Goal: Task Accomplishment & Management: Use online tool/utility

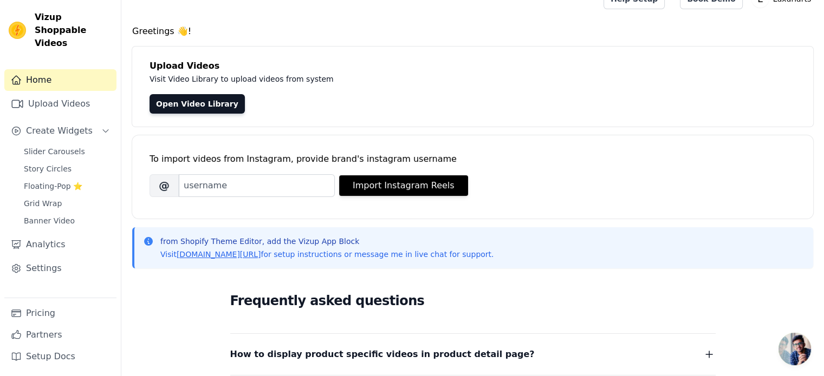
scroll to position [21, 0]
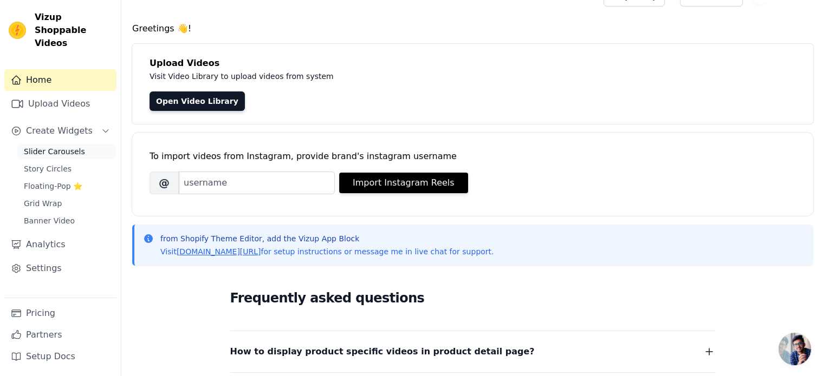
click at [72, 146] on span "Slider Carousels" at bounding box center [54, 151] width 61 height 11
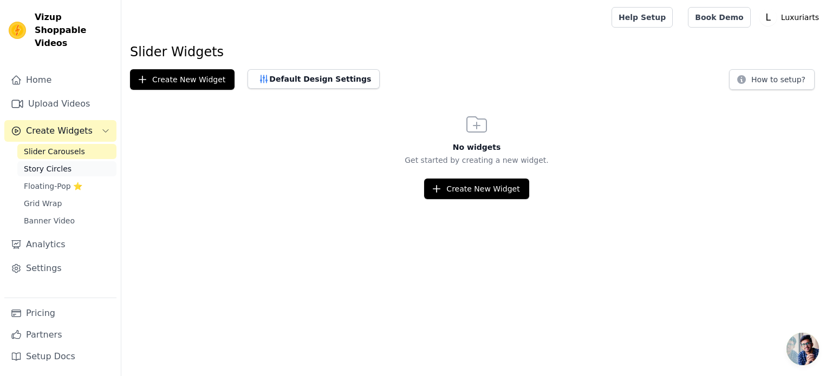
click at [64, 164] on span "Story Circles" at bounding box center [48, 169] width 48 height 11
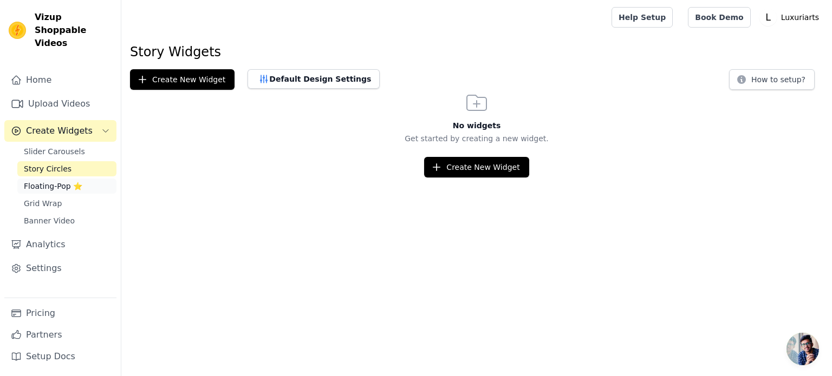
click at [60, 181] on span "Floating-Pop ⭐" at bounding box center [53, 186] width 59 height 11
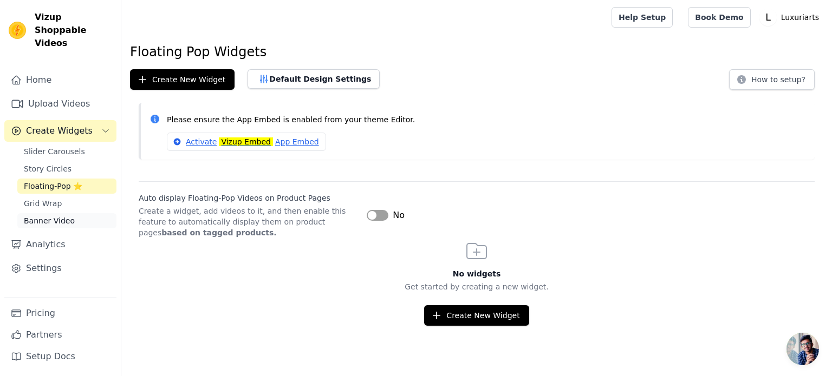
click at [55, 216] on span "Banner Video" at bounding box center [49, 221] width 51 height 11
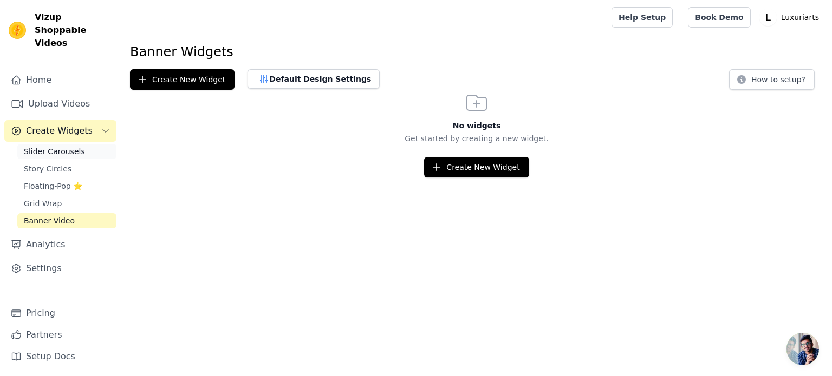
click at [69, 146] on span "Slider Carousels" at bounding box center [54, 151] width 61 height 11
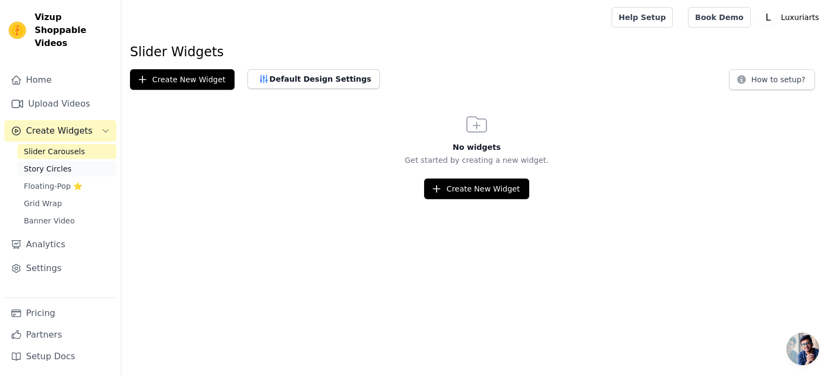
click at [46, 164] on span "Story Circles" at bounding box center [48, 169] width 48 height 11
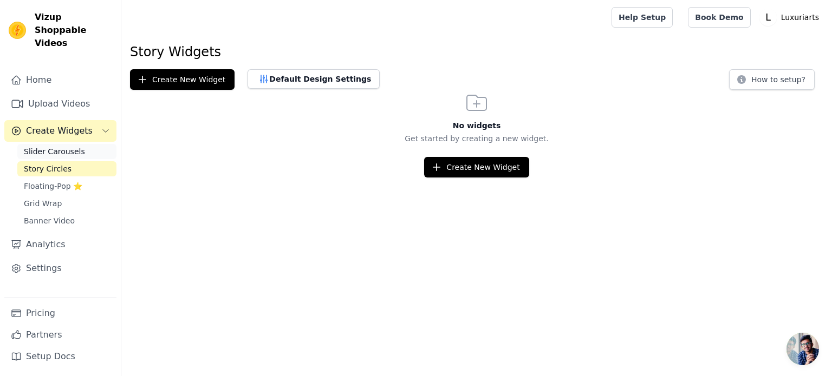
click at [72, 146] on span "Slider Carousels" at bounding box center [54, 151] width 61 height 11
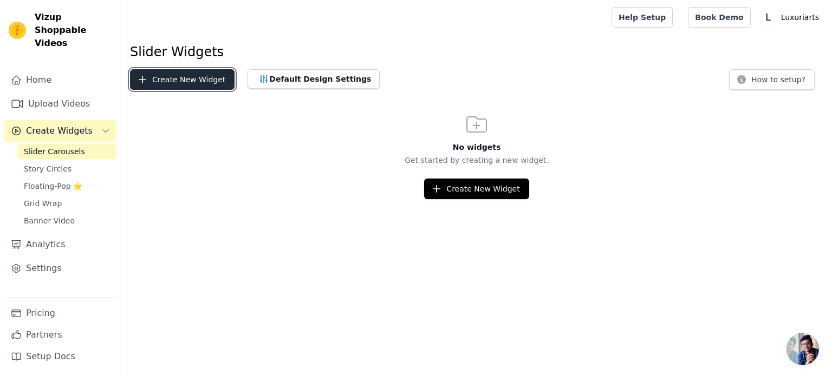
click at [203, 85] on button "Create New Widget" at bounding box center [182, 79] width 105 height 21
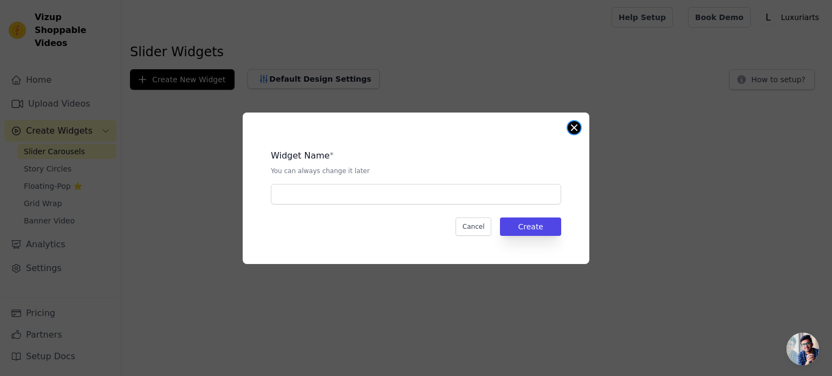
click at [574, 126] on button "Close modal" at bounding box center [574, 127] width 13 height 13
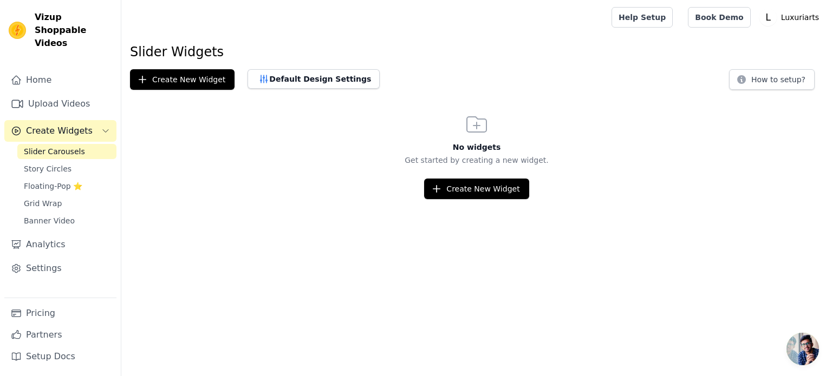
click at [67, 17] on span "Vizup Shoppable Videos" at bounding box center [73, 30] width 77 height 39
click at [22, 22] on img at bounding box center [17, 30] width 17 height 17
click at [35, 69] on link "Home" at bounding box center [60, 80] width 112 height 22
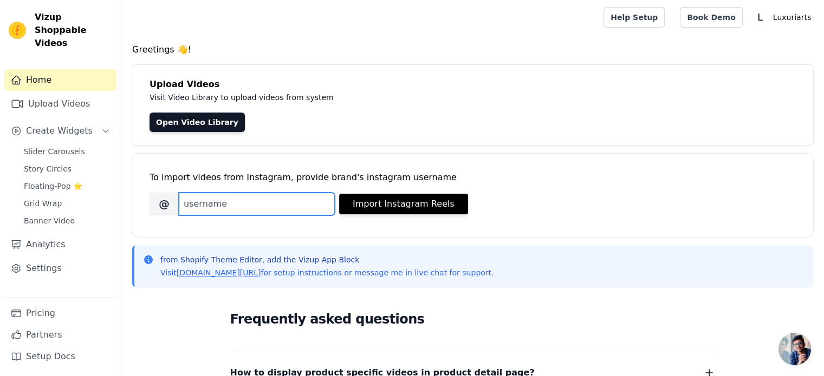
click at [246, 213] on input "Brand's Instagram Username" at bounding box center [257, 204] width 156 height 23
type input "luxuriarts"
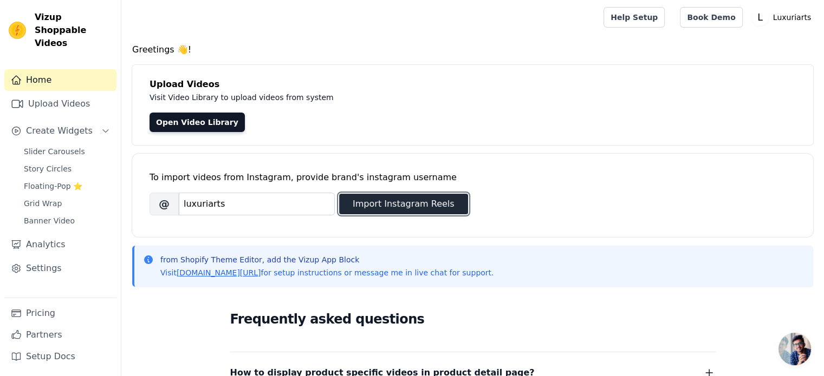
click at [428, 204] on button "Import Instagram Reels" at bounding box center [403, 204] width 129 height 21
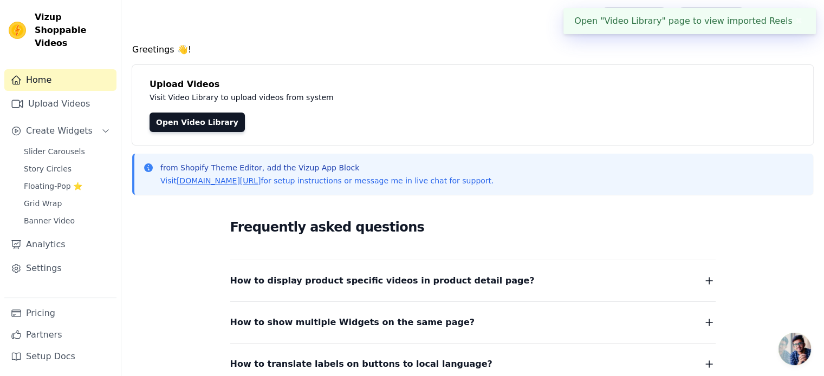
click at [781, 28] on div "Open "Video Library" page to view imported Reels ✖" at bounding box center [689, 21] width 252 height 26
click at [189, 125] on link "Open Video Library" at bounding box center [197, 123] width 95 height 20
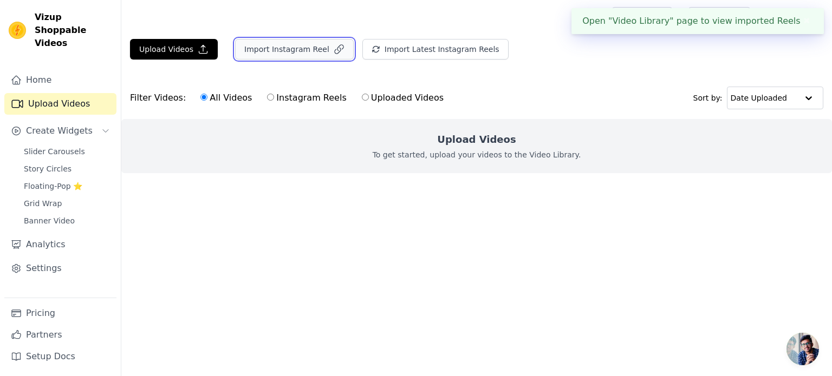
click at [264, 54] on button "Import Instagram Reel" at bounding box center [294, 49] width 119 height 21
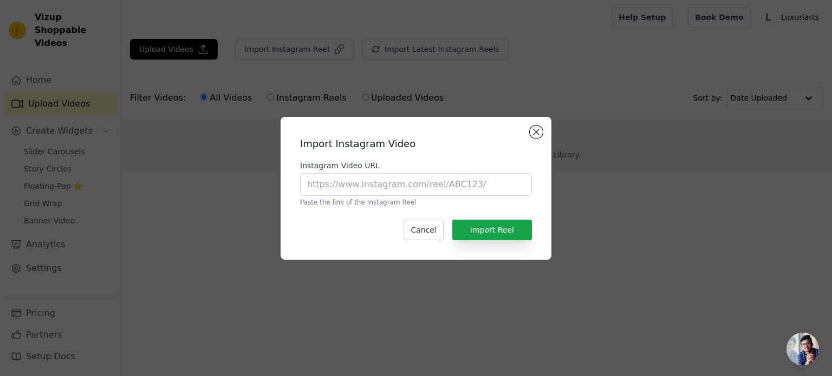
click at [544, 128] on div "Import Instagram Video Instagram Video URL Paste the link of the Instagram Reel…" at bounding box center [416, 188] width 271 height 143
click at [529, 137] on h2 "Import Instagram Video" at bounding box center [416, 144] width 232 height 15
click at [530, 136] on div "Import Instagram Video Instagram Video URL Paste the link of the Instagram Reel…" at bounding box center [416, 189] width 254 height 126
click at [540, 129] on button "Close modal" at bounding box center [536, 132] width 13 height 13
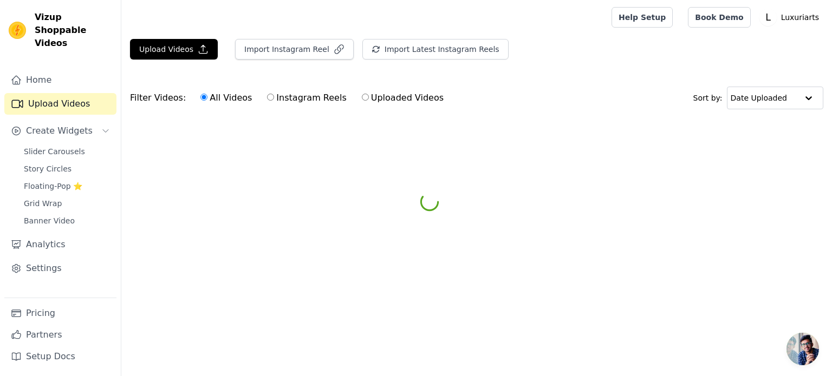
click at [304, 101] on label "Instagram Reels" at bounding box center [307, 98] width 80 height 14
click at [274, 101] on input "Instagram Reels" at bounding box center [270, 97] width 7 height 7
radio input "true"
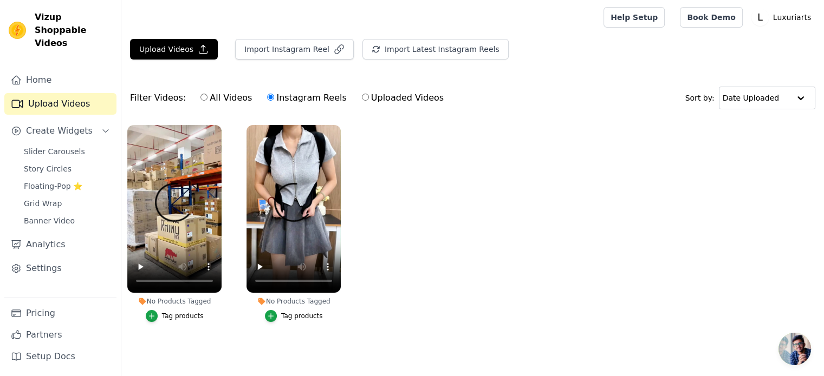
click at [184, 314] on div "Tag products" at bounding box center [183, 316] width 42 height 9
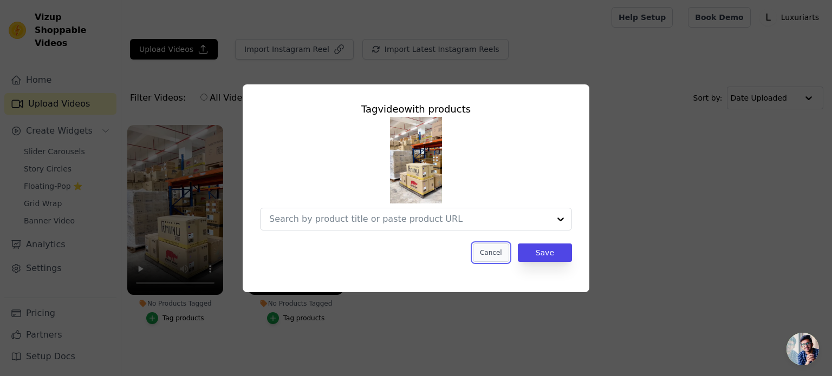
click at [500, 254] on button "Cancel" at bounding box center [491, 253] width 36 height 18
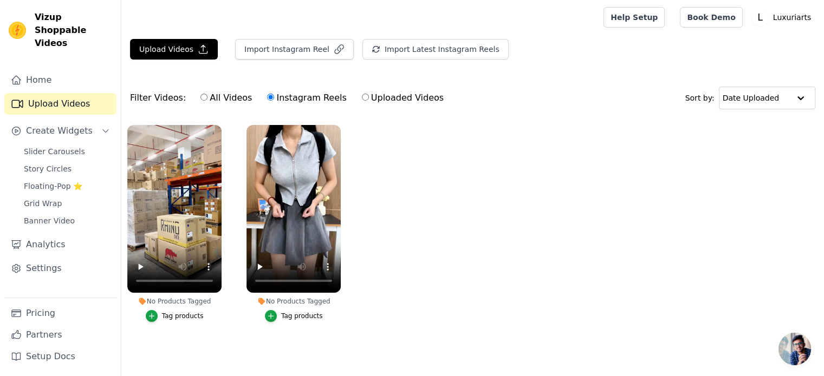
click at [176, 320] on div "Tag products" at bounding box center [183, 316] width 42 height 9
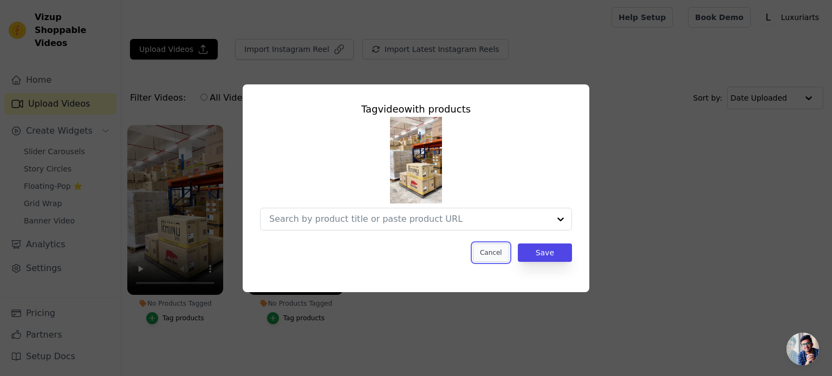
click at [491, 247] on button "Cancel" at bounding box center [491, 253] width 36 height 18
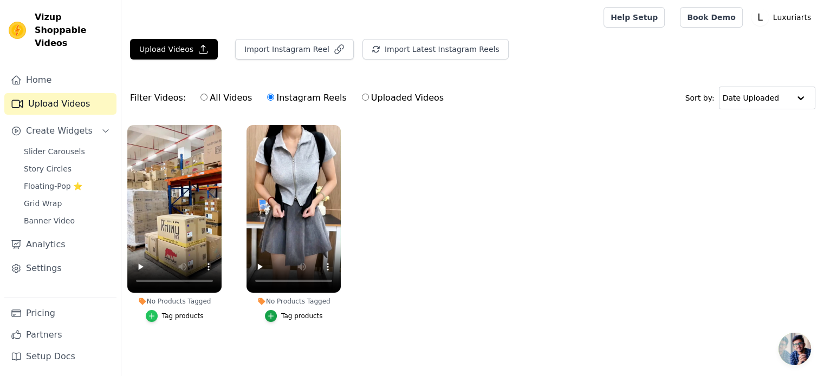
click at [153, 317] on icon "button" at bounding box center [152, 317] width 8 height 8
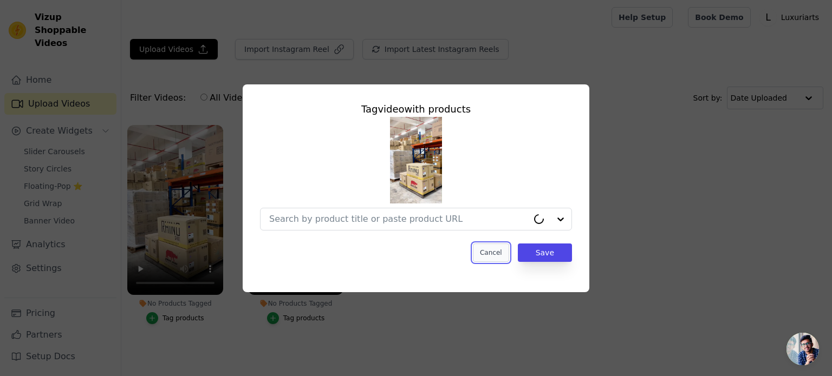
click at [485, 248] on button "Cancel" at bounding box center [491, 253] width 36 height 18
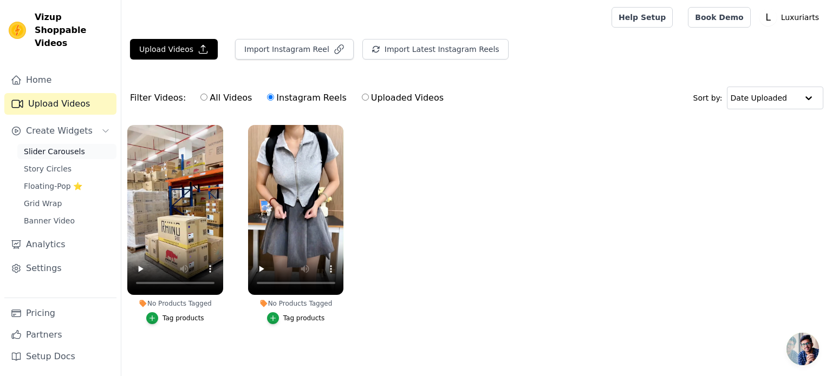
click at [53, 146] on span "Slider Carousels" at bounding box center [54, 151] width 61 height 11
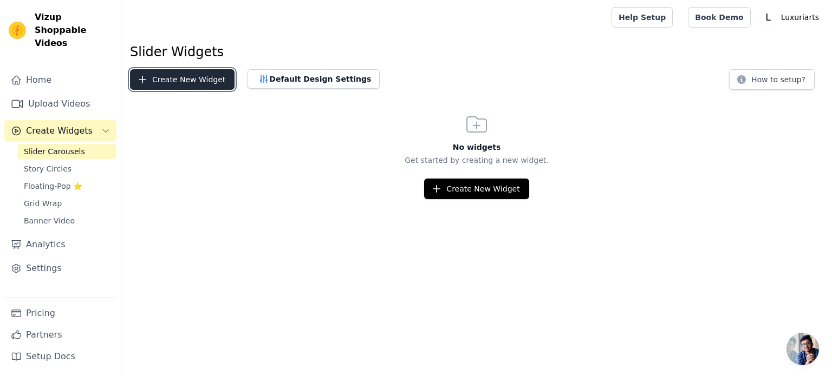
click at [211, 86] on button "Create New Widget" at bounding box center [182, 79] width 105 height 21
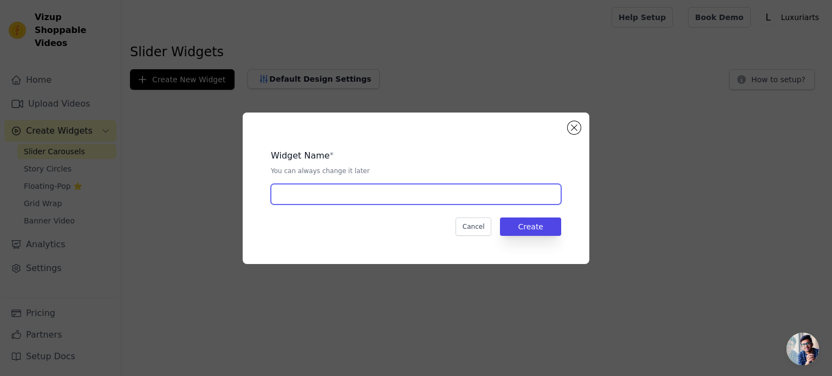
click at [292, 193] on input "text" at bounding box center [416, 194] width 290 height 21
paste input "Black Adjustable Waist Support Belt"
type input "Black Adjustable Waist Support Belt"
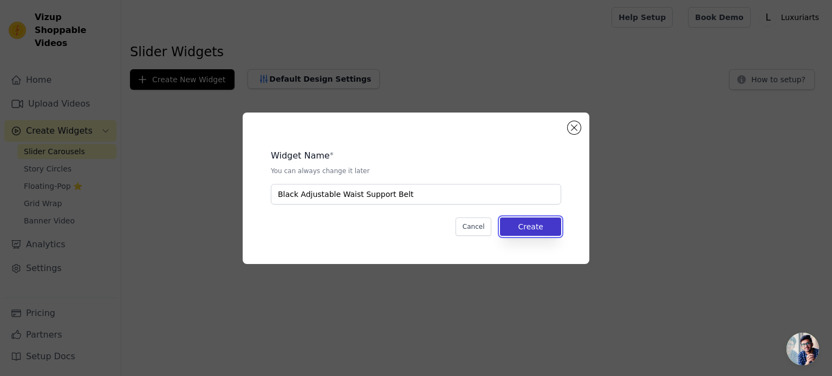
click at [536, 223] on button "Create" at bounding box center [530, 227] width 61 height 18
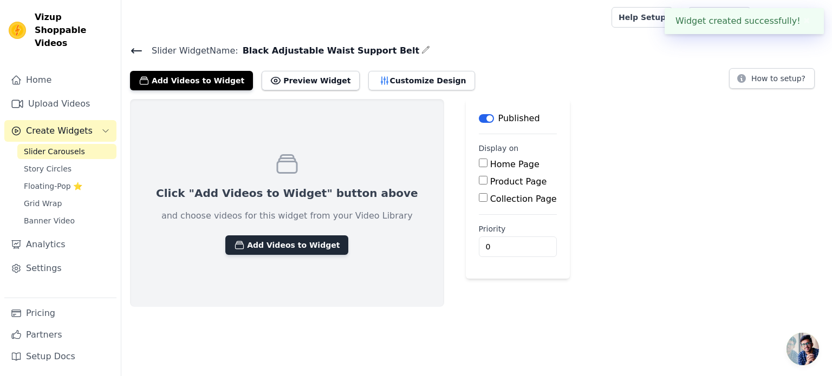
click at [252, 237] on button "Add Videos to Widget" at bounding box center [286, 246] width 123 height 20
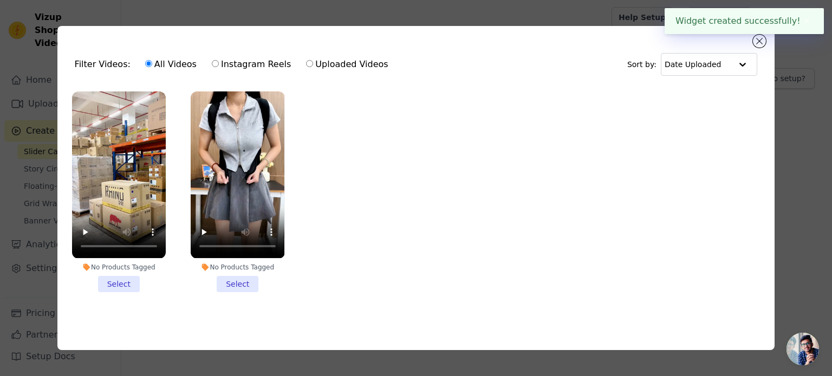
click at [124, 278] on li "No Products Tagged Select" at bounding box center [119, 192] width 94 height 200
click at [0, 0] on input "No Products Tagged Select" at bounding box center [0, 0] width 0 height 0
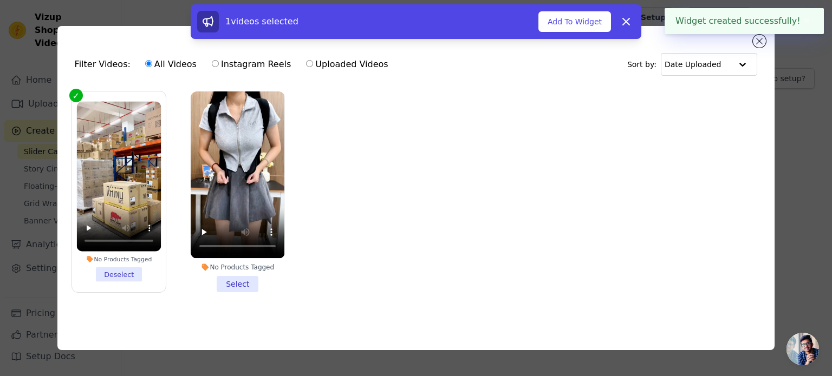
click at [230, 290] on div "No Products Tagged Select" at bounding box center [238, 192] width 106 height 212
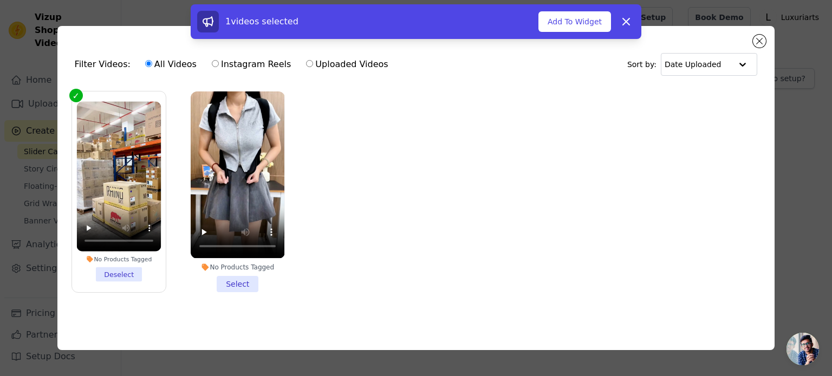
click at [249, 281] on li "No Products Tagged Select" at bounding box center [238, 192] width 94 height 200
click at [0, 0] on input "No Products Tagged Select" at bounding box center [0, 0] width 0 height 0
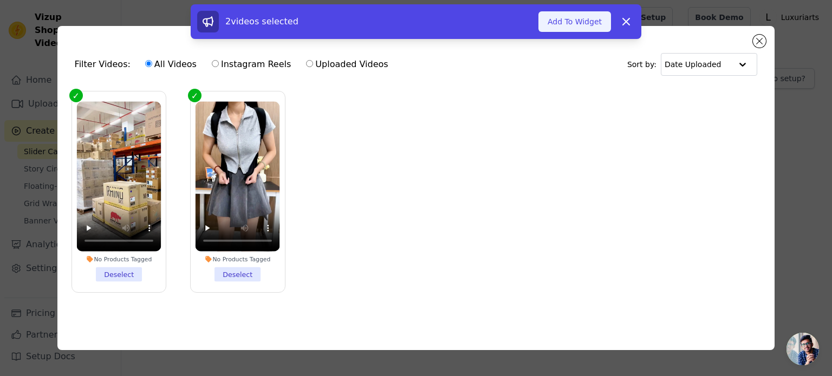
click at [550, 12] on button "Add To Widget" at bounding box center [574, 21] width 73 height 21
click at [555, 20] on button "Updating Widget Videos..." at bounding box center [540, 21] width 141 height 21
